Goal: Navigation & Orientation: Find specific page/section

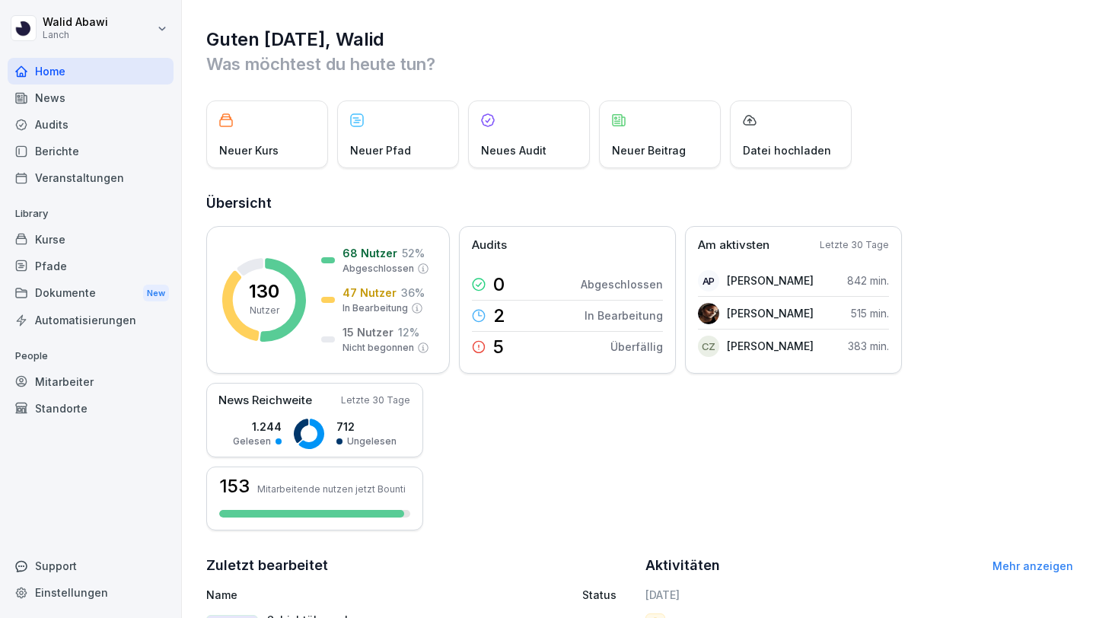
click at [65, 92] on div "News" at bounding box center [91, 98] width 166 height 27
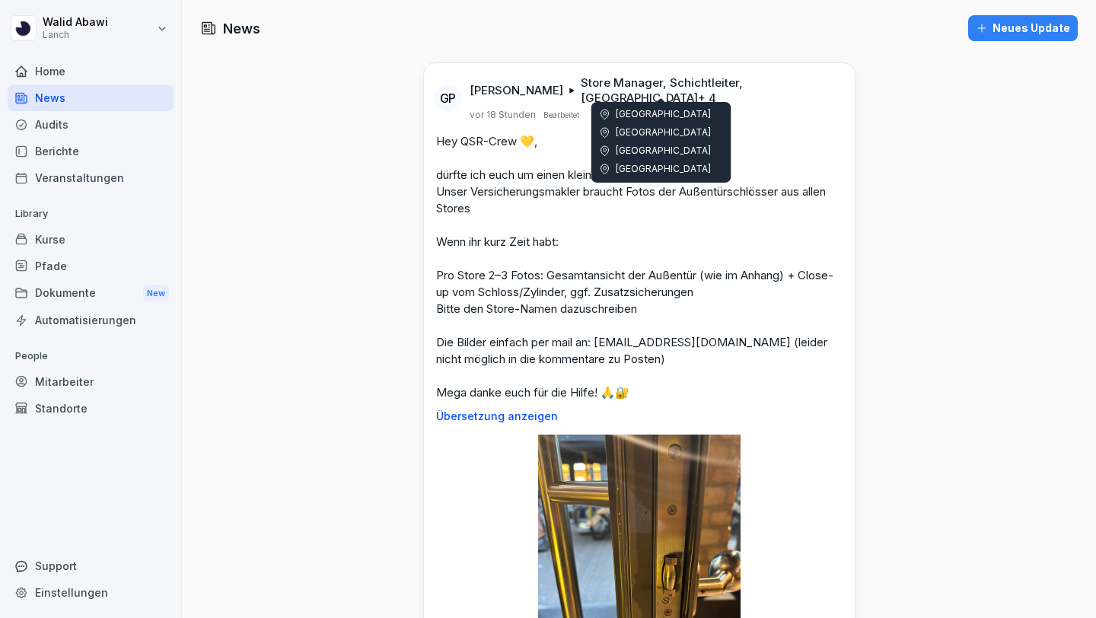
click at [665, 145] on p "[GEOGRAPHIC_DATA]" at bounding box center [661, 151] width 125 height 12
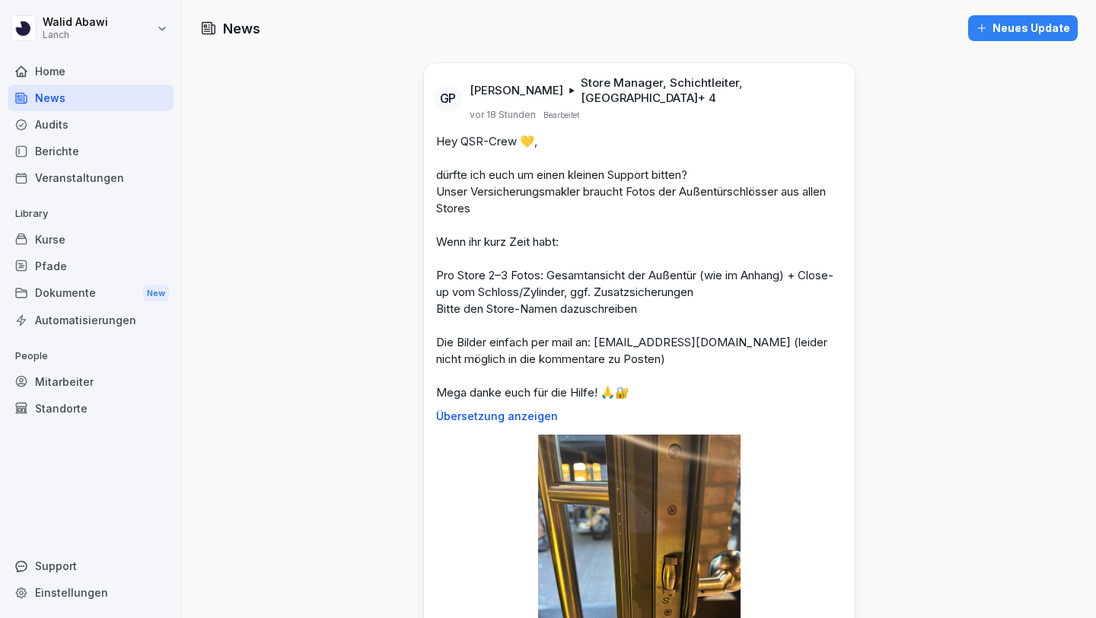
click at [586, 81] on p "Store Manager, Schichtleiter, [GEOGRAPHIC_DATA] + 4" at bounding box center [708, 90] width 255 height 30
click at [80, 153] on div "Berichte" at bounding box center [91, 151] width 166 height 27
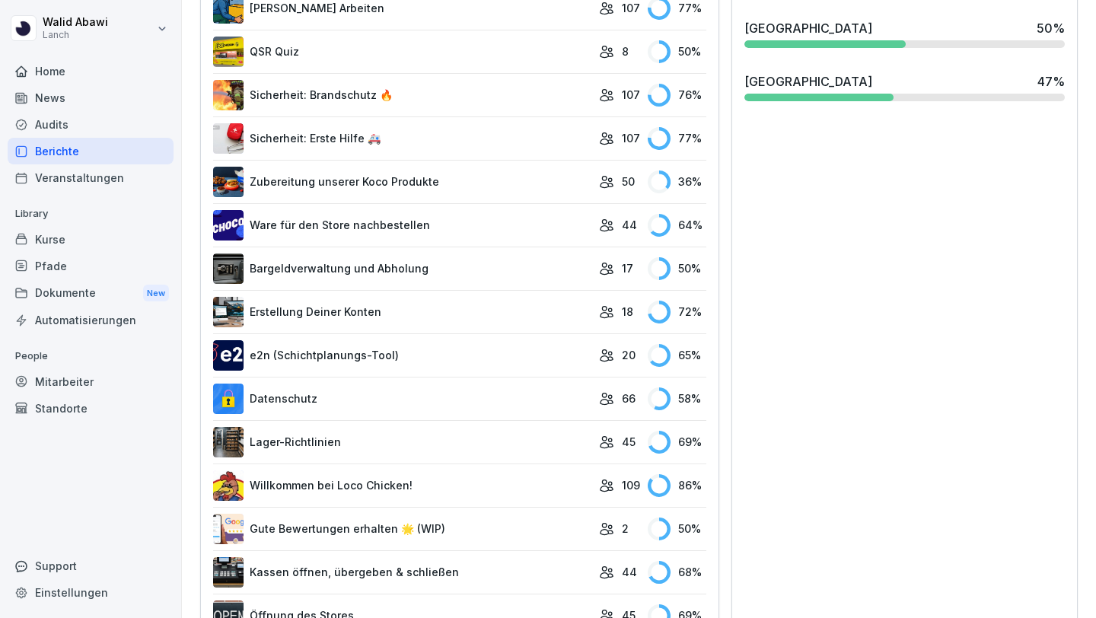
scroll to position [864, 0]
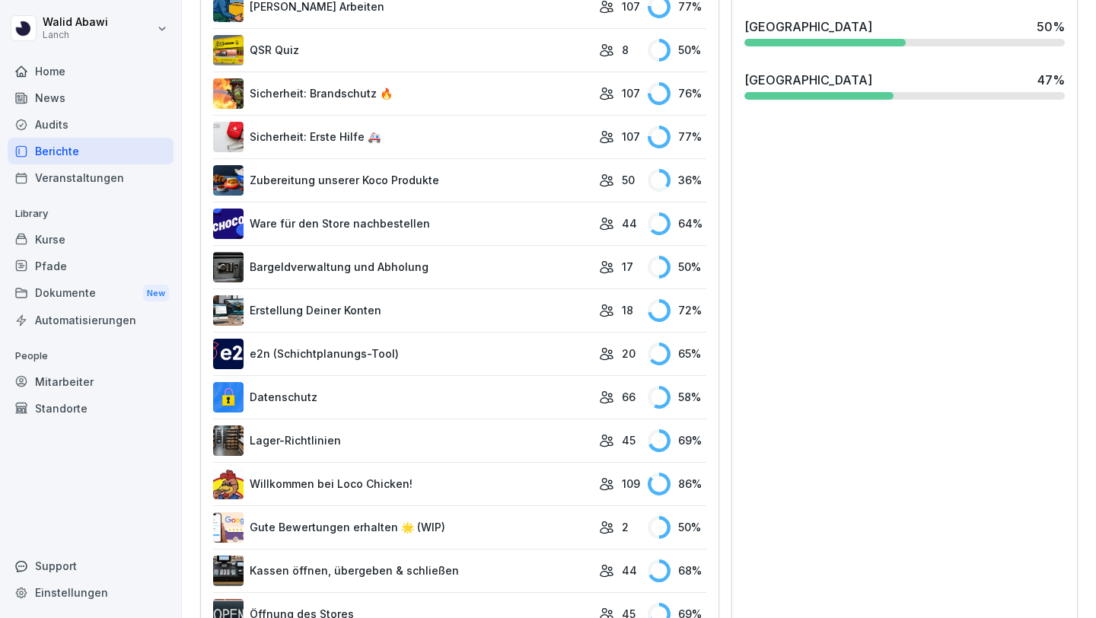
click at [438, 314] on link "Erstellung Deiner Konten" at bounding box center [402, 310] width 378 height 30
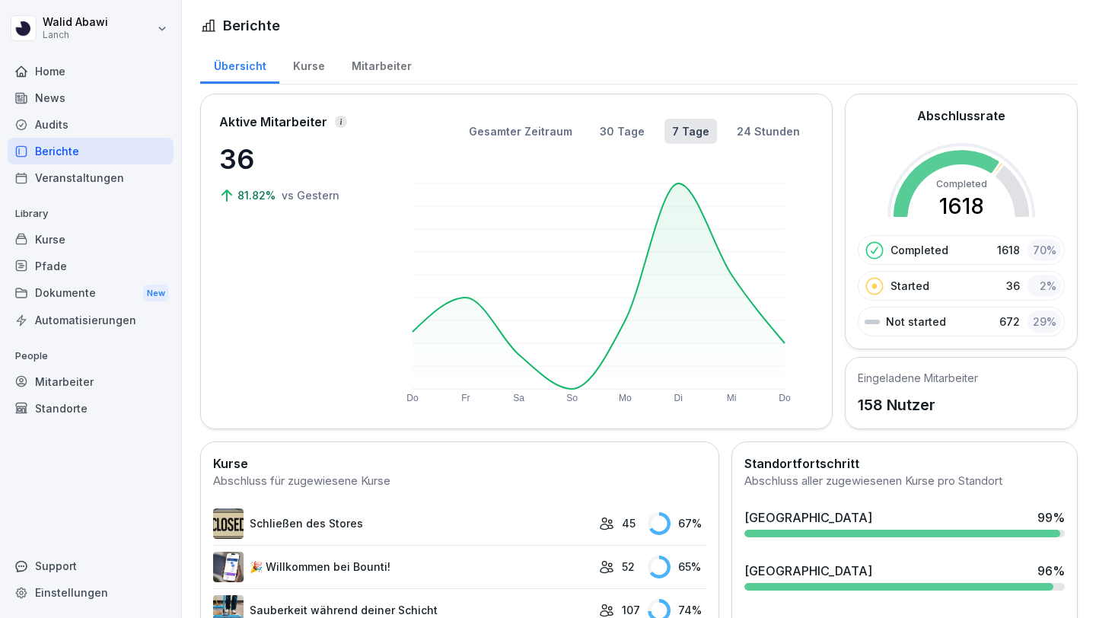
click at [76, 289] on div "Dokumente New" at bounding box center [91, 293] width 166 height 28
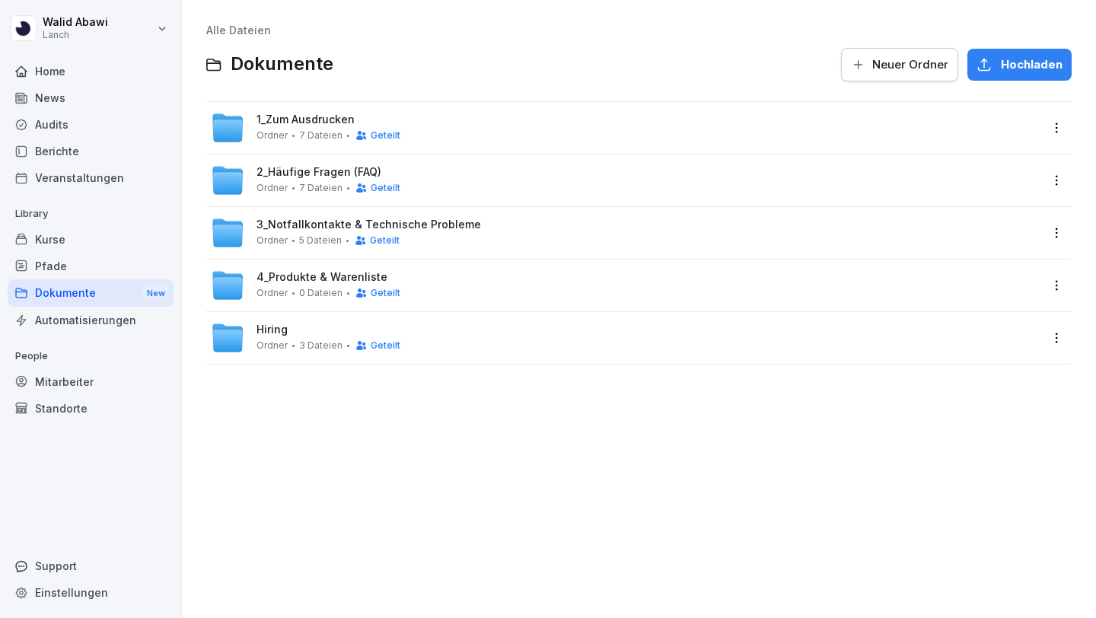
click at [298, 111] on div "1_Zum Ausdrucken Ordner 7 Dateien Geteilt" at bounding box center [625, 127] width 829 height 33
click at [289, 120] on span "1_Zum Ausdrucken" at bounding box center [306, 119] width 98 height 13
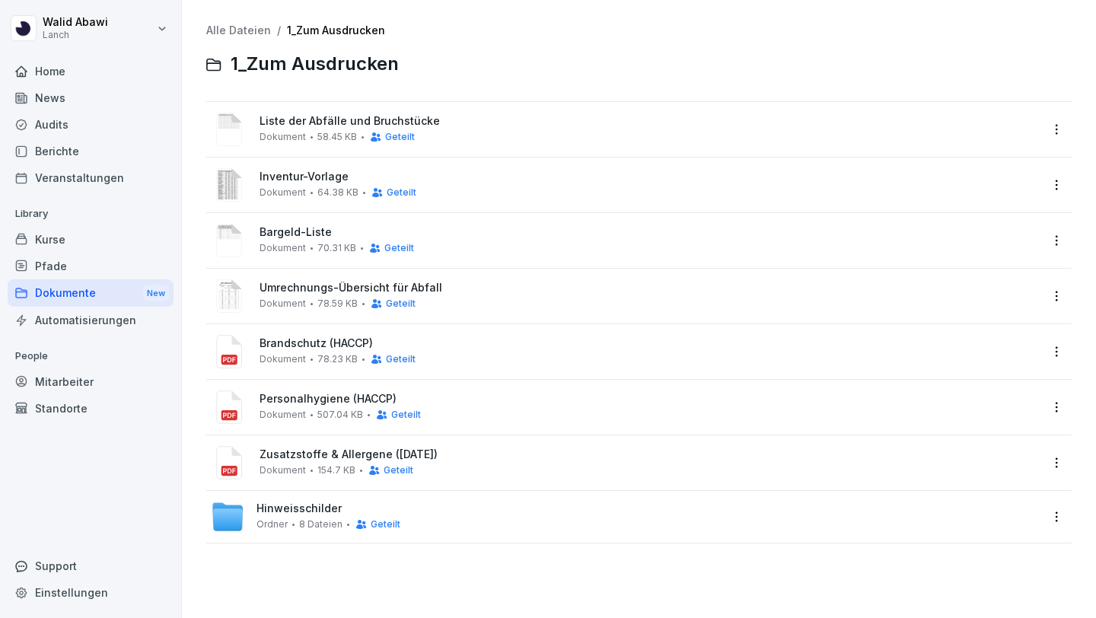
click at [305, 118] on span "Liste der Abfälle und Bruchstücke" at bounding box center [650, 121] width 780 height 13
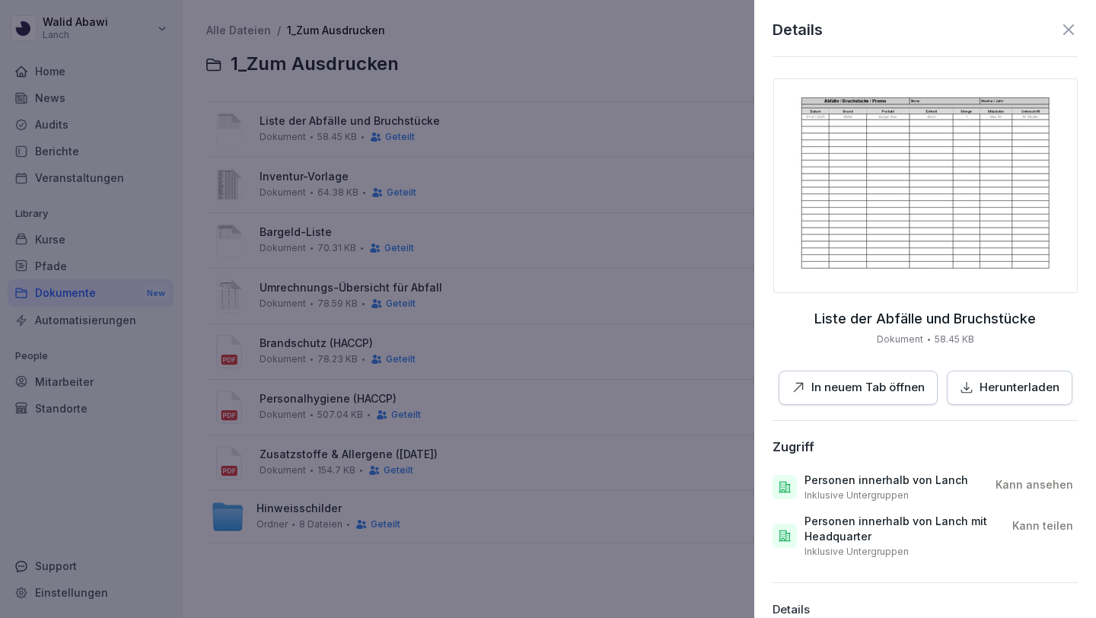
click at [272, 246] on div at bounding box center [548, 309] width 1096 height 618
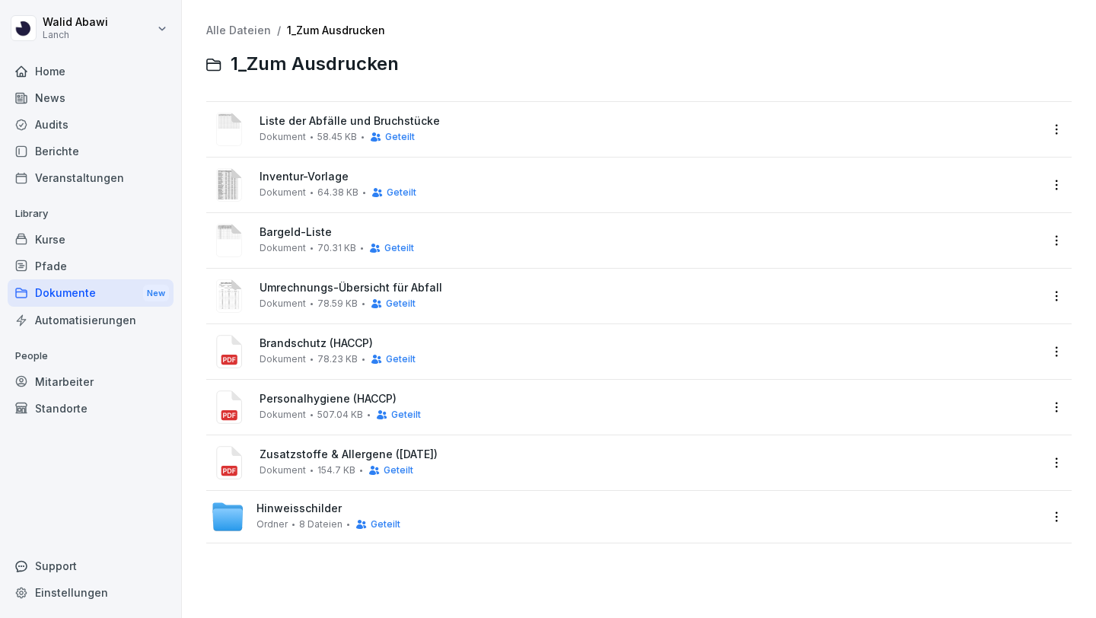
click at [272, 246] on span "Dokument" at bounding box center [283, 248] width 46 height 11
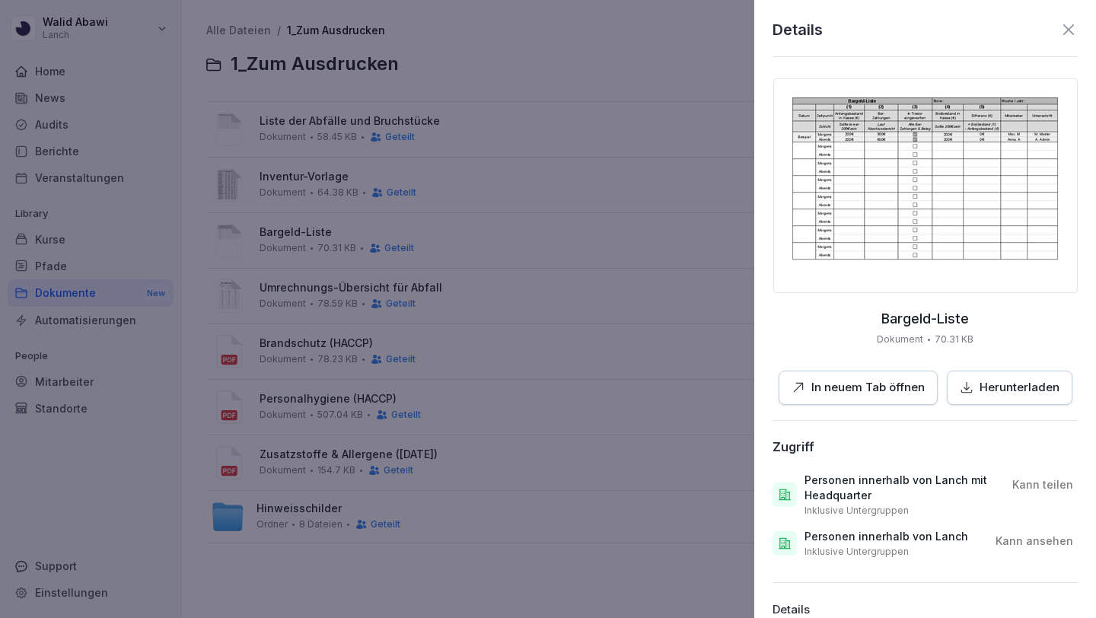
click at [869, 190] on img at bounding box center [926, 185] width 305 height 215
click at [608, 157] on div at bounding box center [548, 309] width 1096 height 618
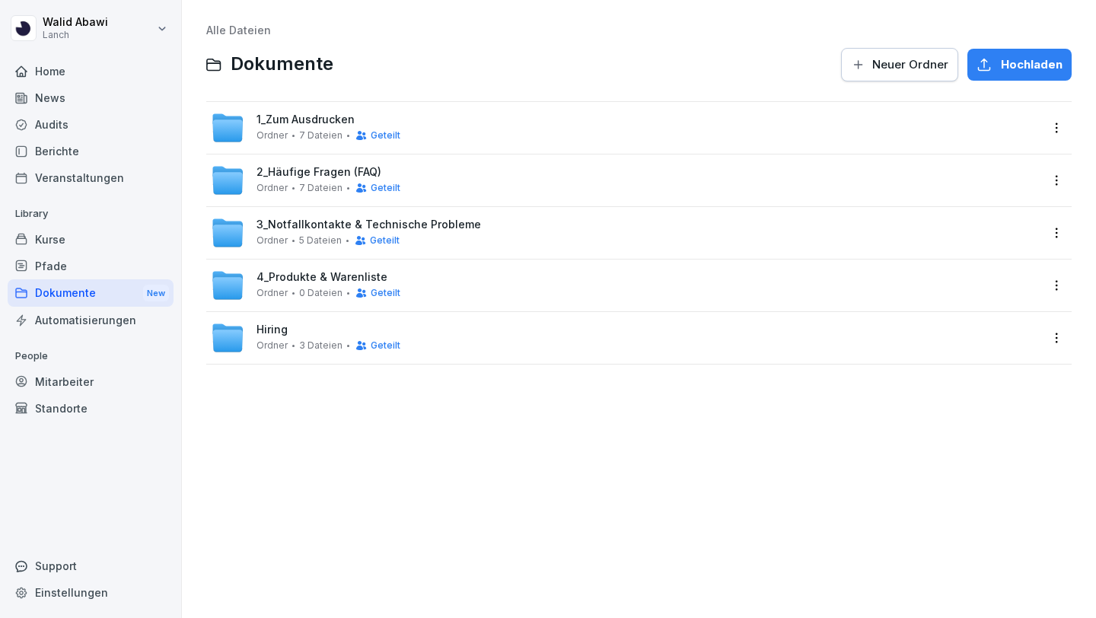
click at [37, 70] on div "Home" at bounding box center [91, 71] width 166 height 27
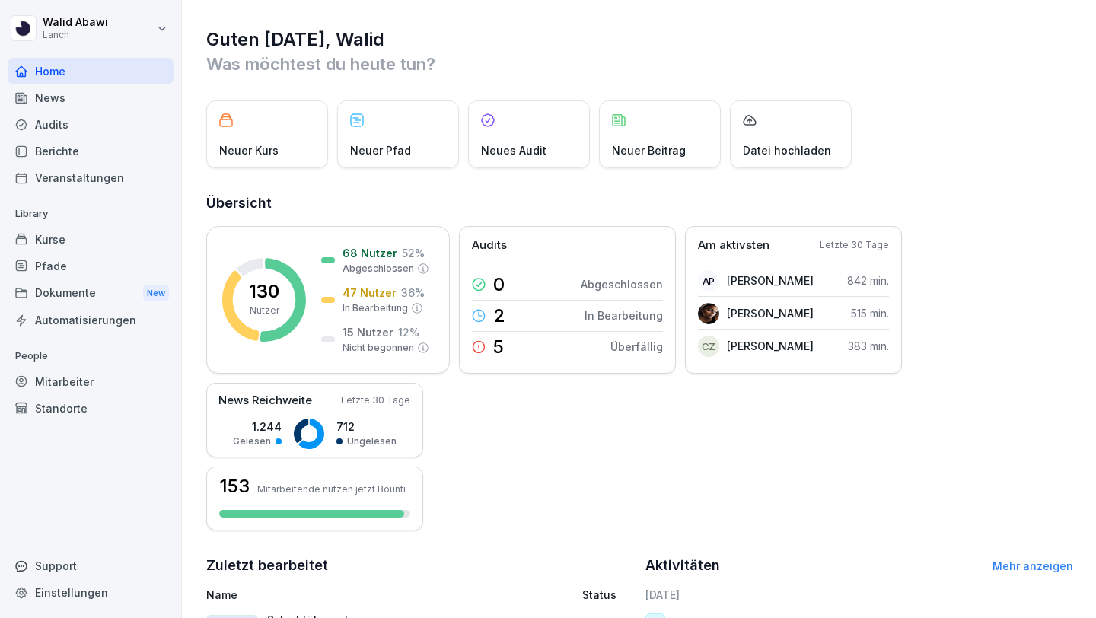
click at [39, 93] on div "News" at bounding box center [91, 98] width 166 height 27
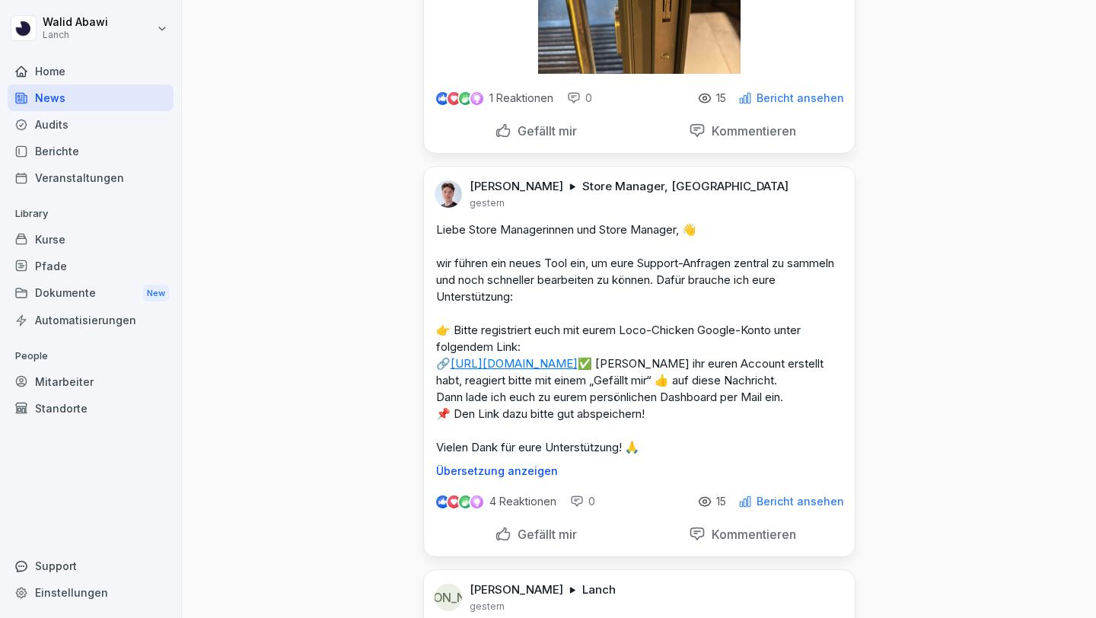
scroll to position [636, 0]
